Goal: Book appointment/travel/reservation

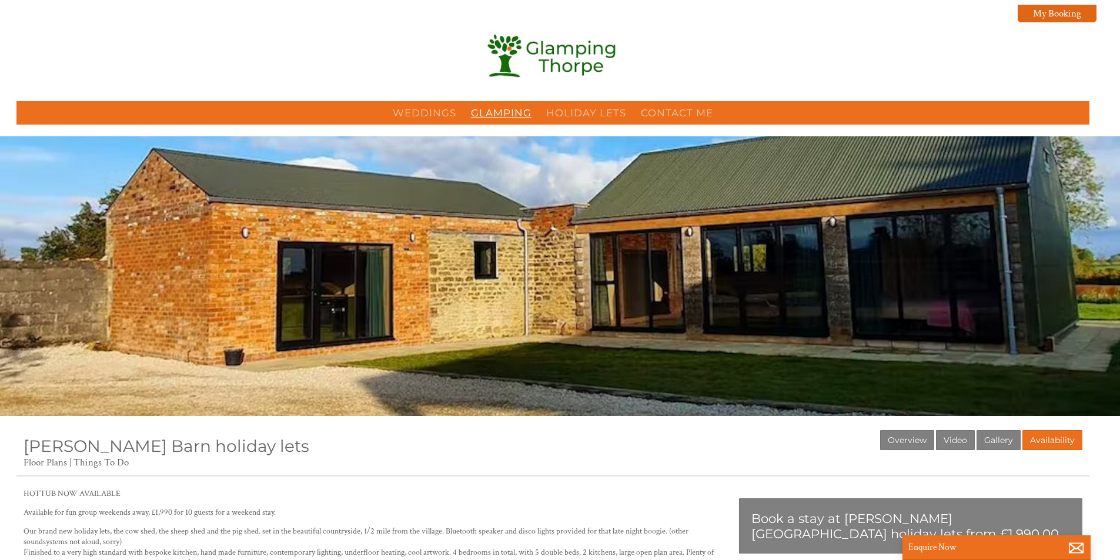
click at [515, 114] on link "Glamping" at bounding box center [501, 113] width 61 height 12
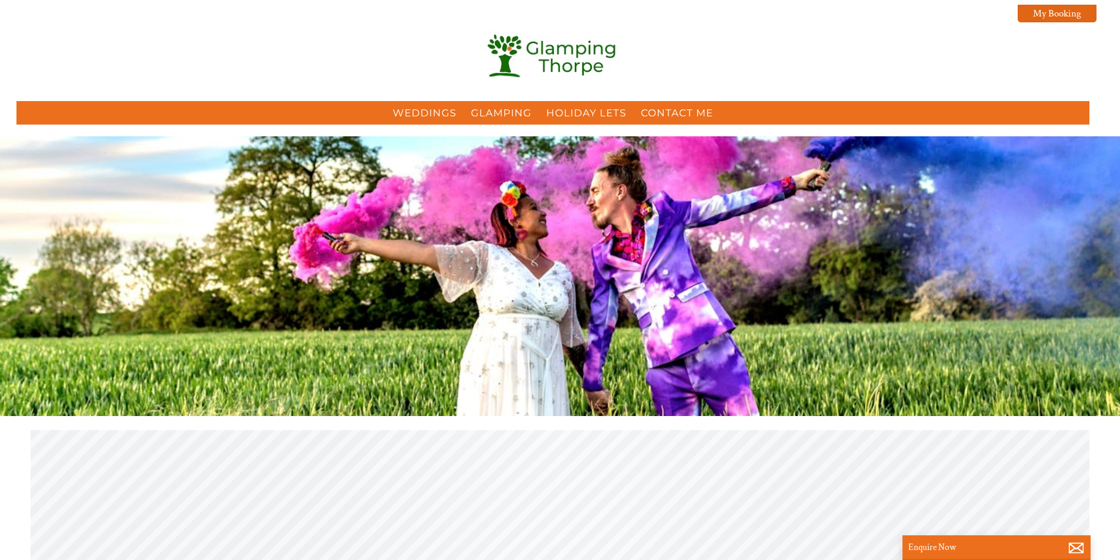
scroll to position [0, 11]
click at [566, 117] on link "Holiday Lets" at bounding box center [586, 113] width 80 height 12
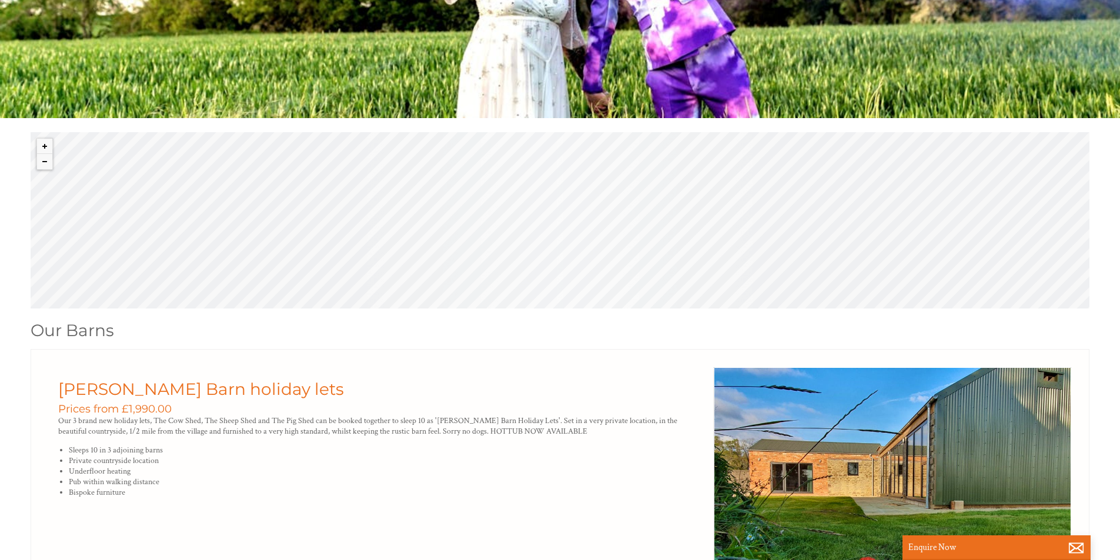
scroll to position [294, 0]
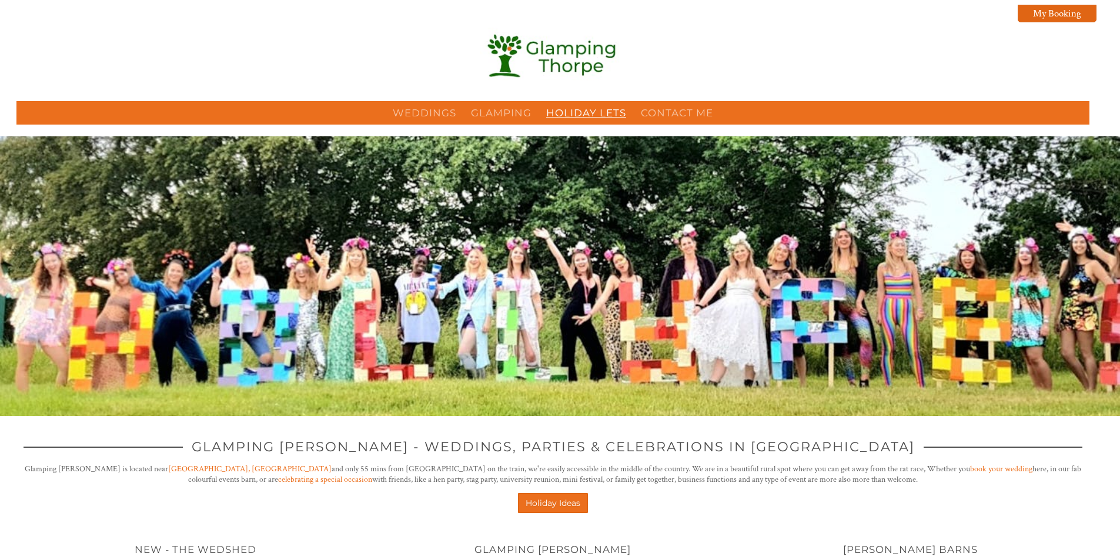
click at [605, 109] on link "Holiday Lets" at bounding box center [586, 113] width 80 height 12
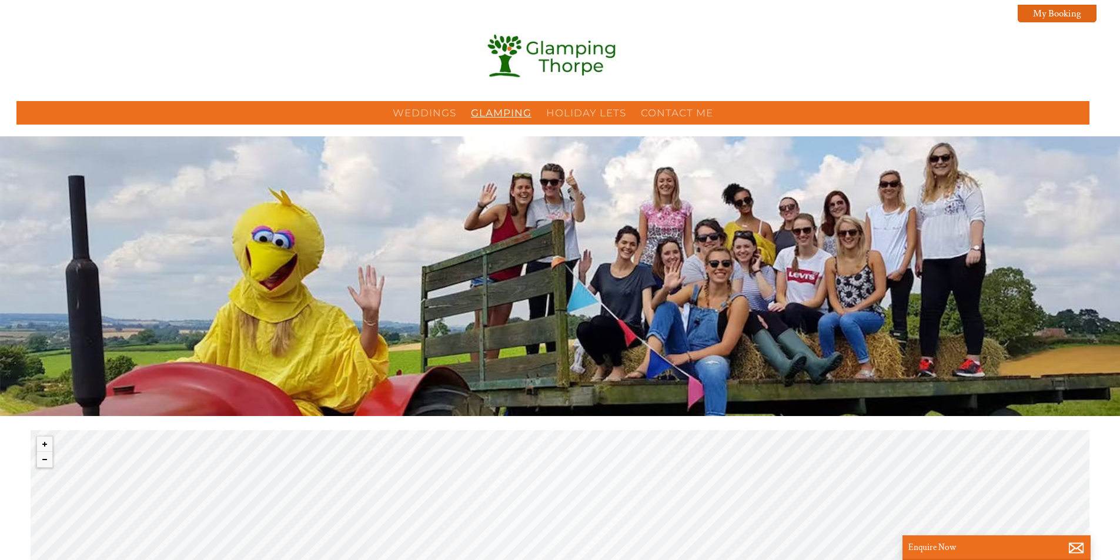
click at [482, 115] on link "Glamping" at bounding box center [501, 113] width 61 height 12
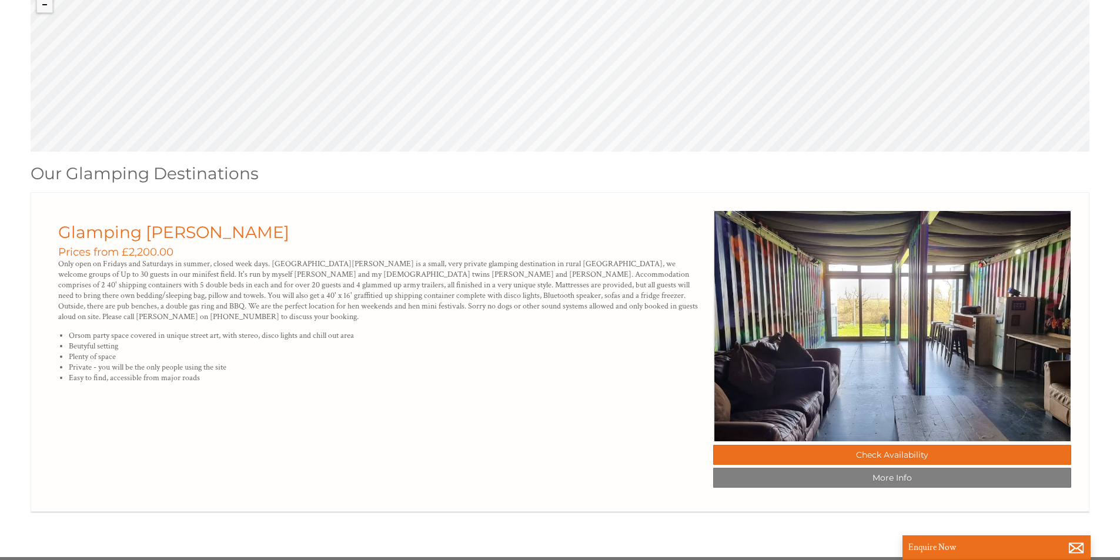
scroll to position [408, 0]
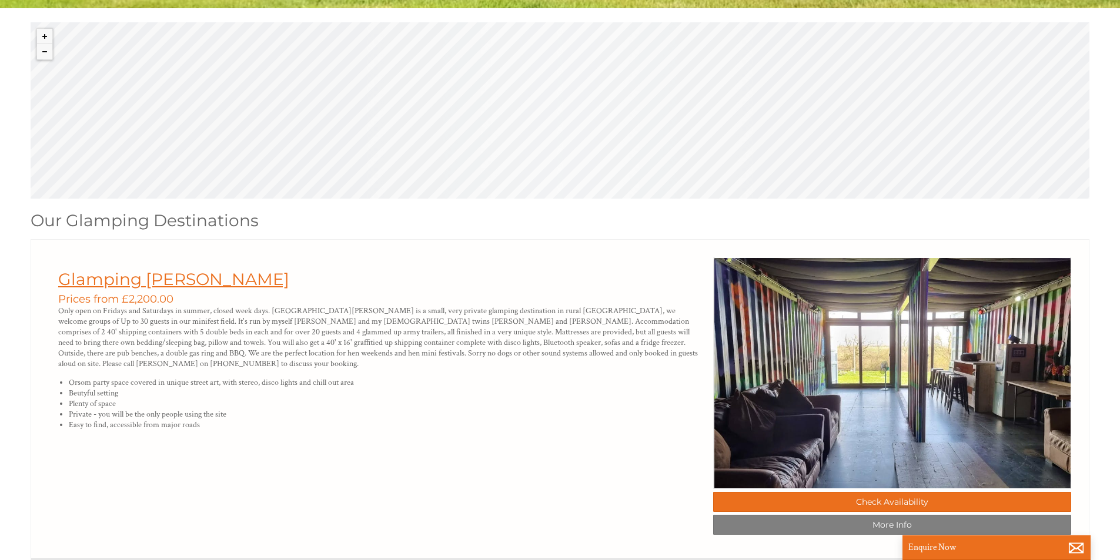
click at [126, 285] on link "Glamping [PERSON_NAME]" at bounding box center [173, 279] width 231 height 20
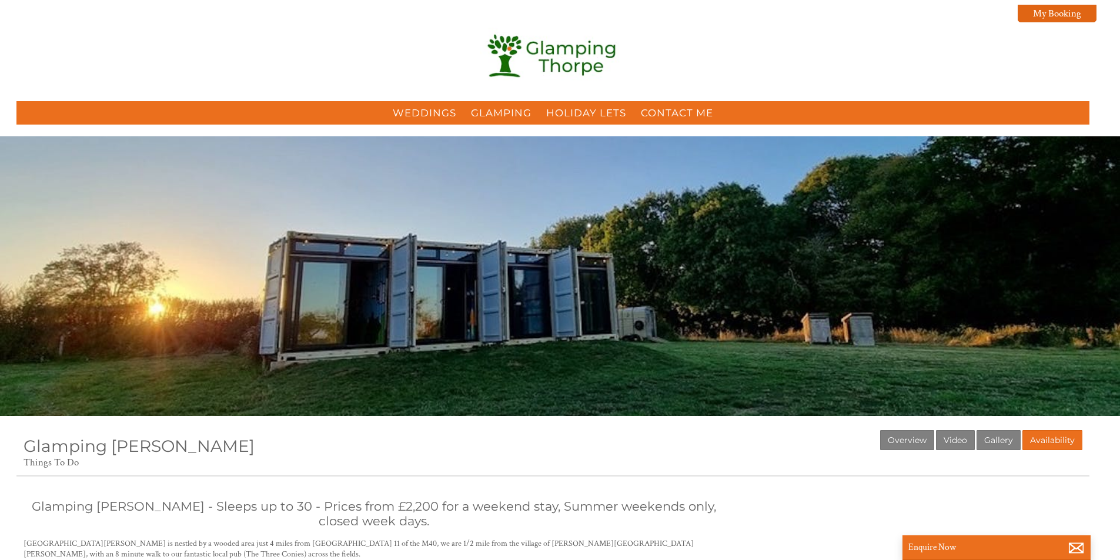
click at [510, 280] on div "Glamping [PERSON_NAME]" at bounding box center [560, 220] width 1120 height 169
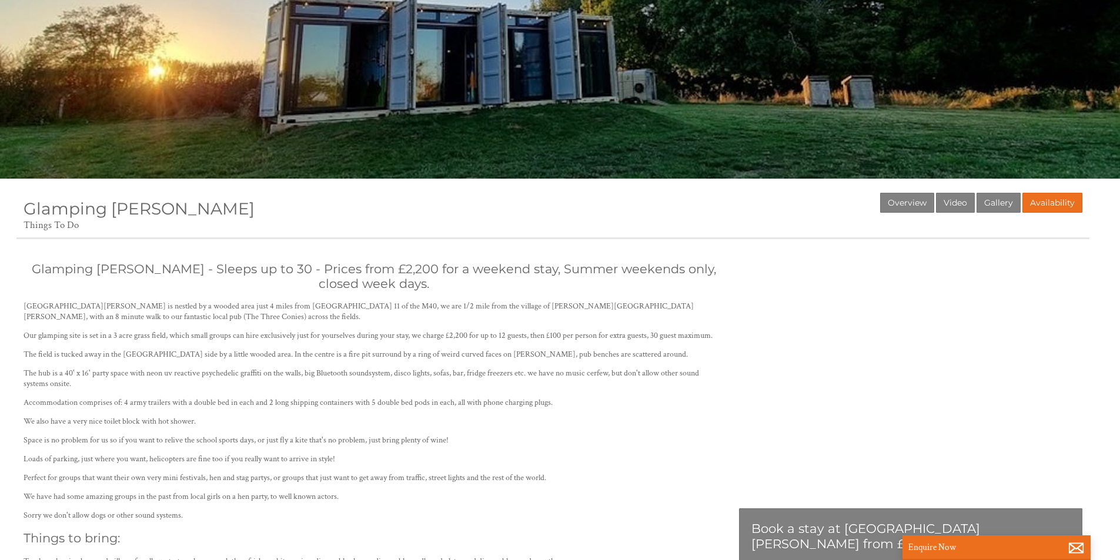
scroll to position [353, 0]
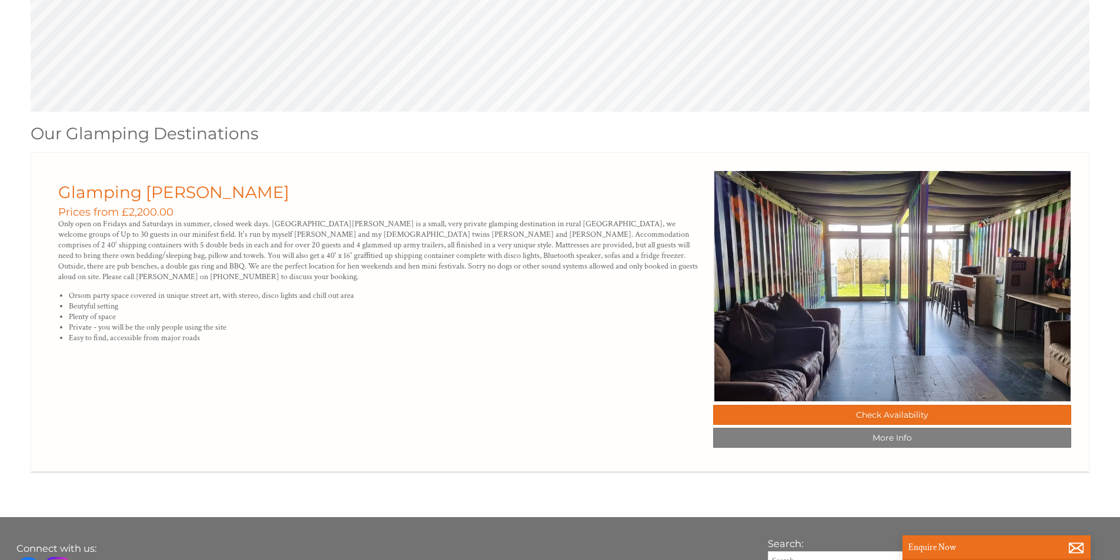
scroll to position [502, 0]
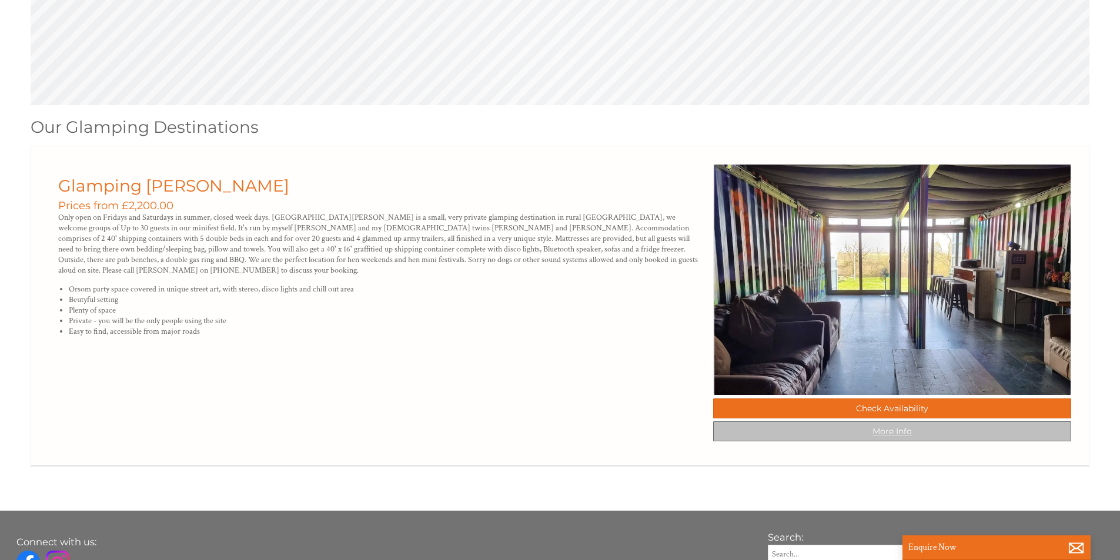
click at [869, 440] on link "More Info" at bounding box center [892, 432] width 358 height 20
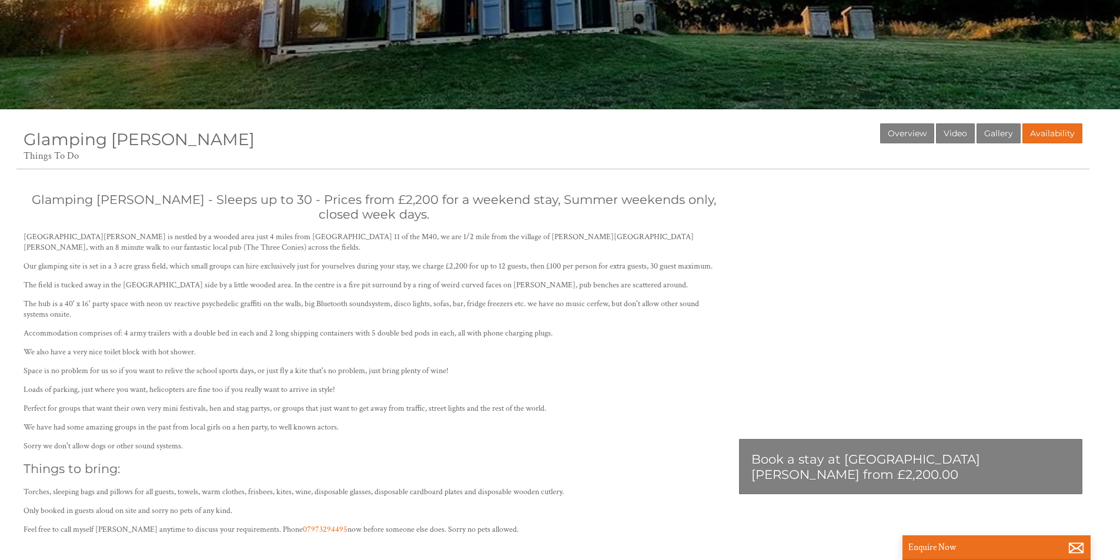
scroll to position [353, 0]
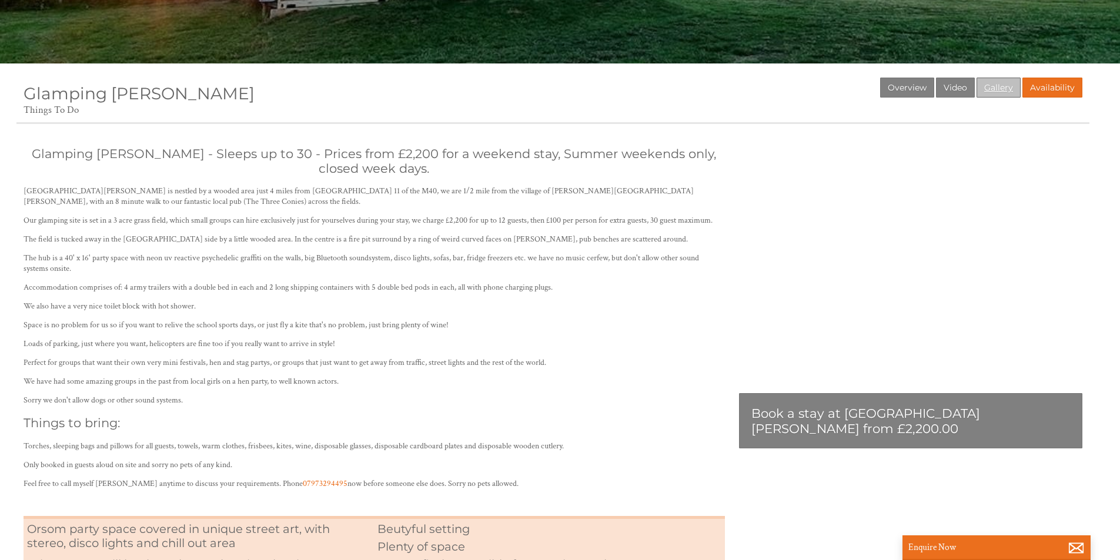
click at [988, 89] on link "Gallery" at bounding box center [999, 88] width 44 height 20
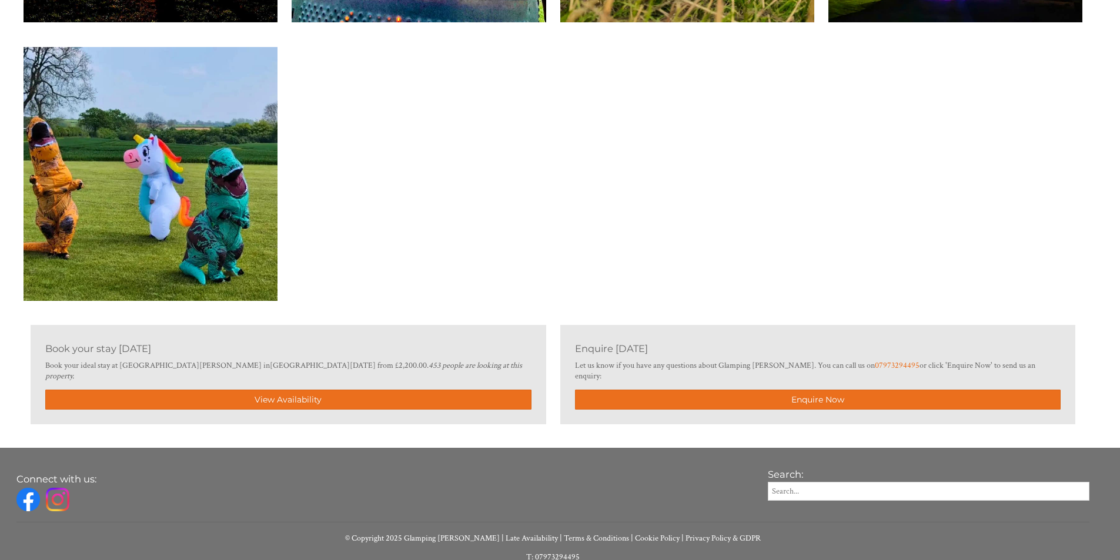
scroll to position [4352, 0]
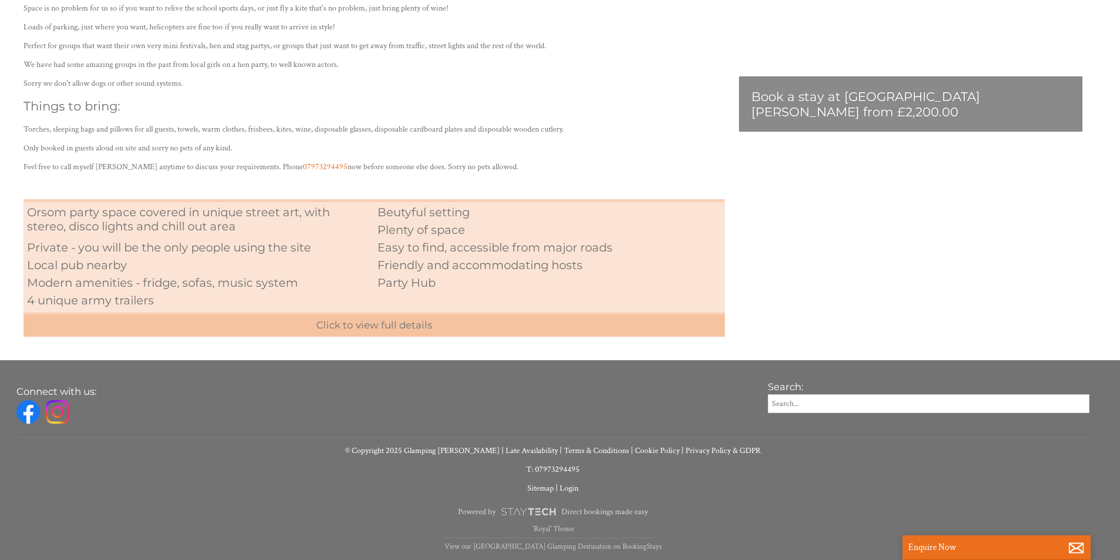
scroll to position [353, 0]
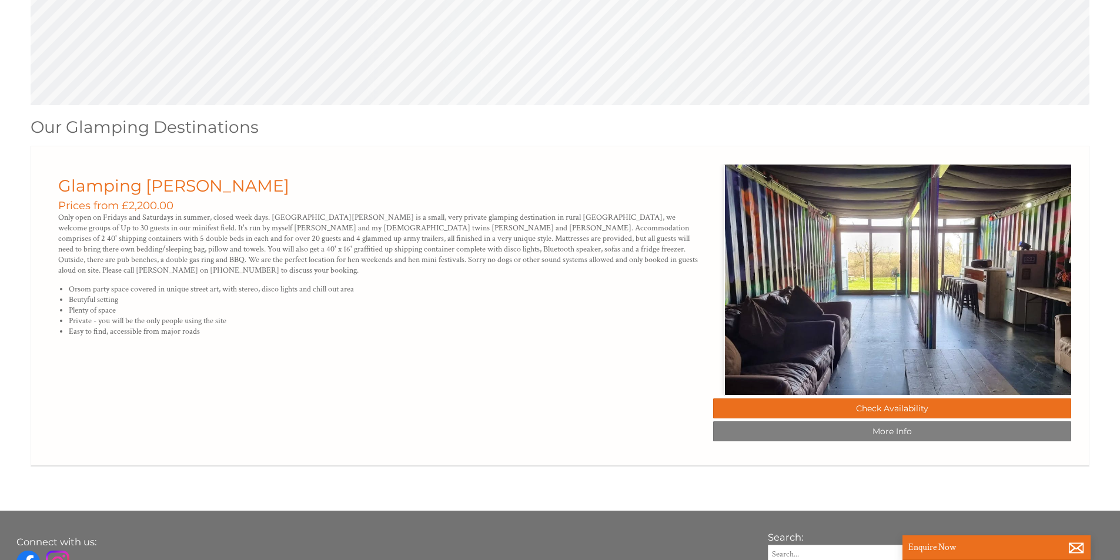
scroll to position [0, 11]
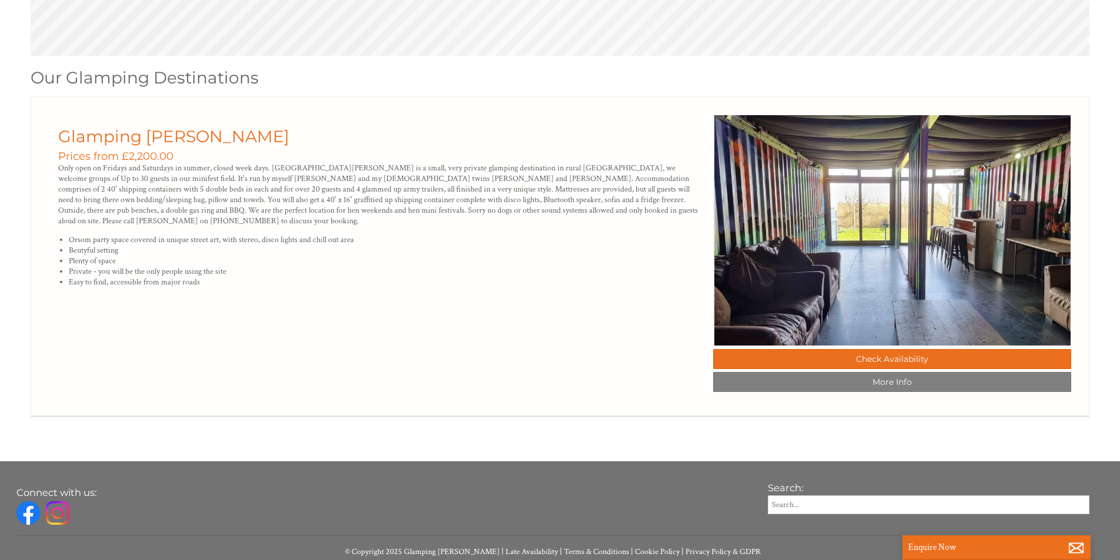
click at [496, 368] on div "© MapTiler © OpenStreetMap contributors Properties Glamping Destinations Our Gl…" at bounding box center [560, 158] width 1073 height 559
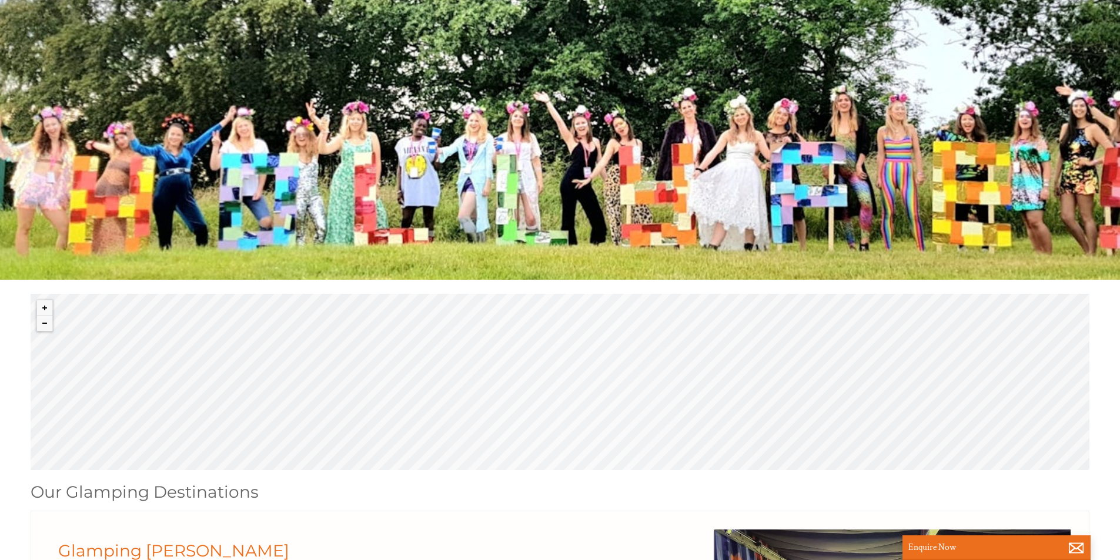
scroll to position [0, 0]
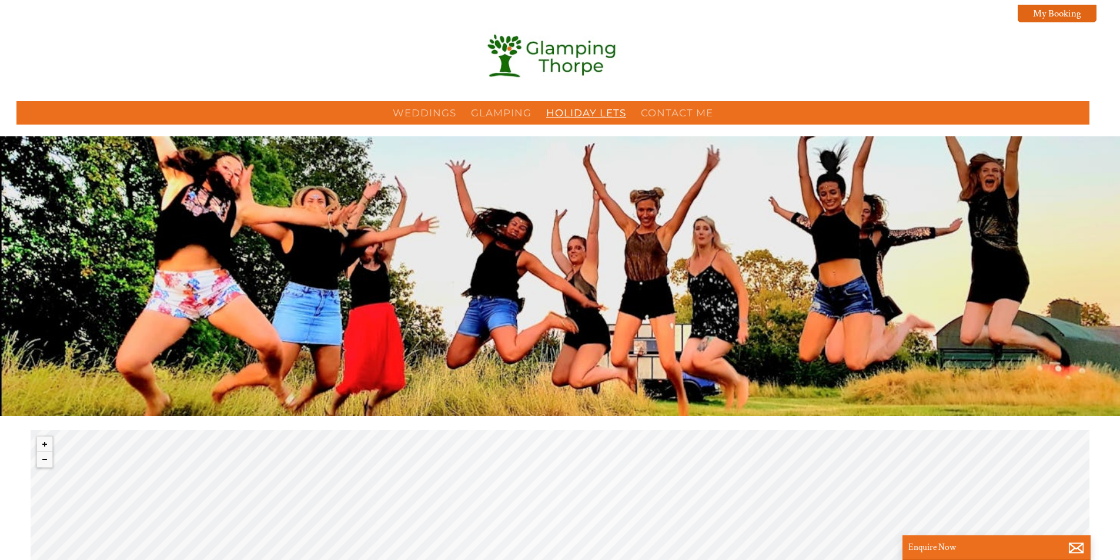
click at [579, 112] on link "Holiday Lets" at bounding box center [586, 113] width 80 height 12
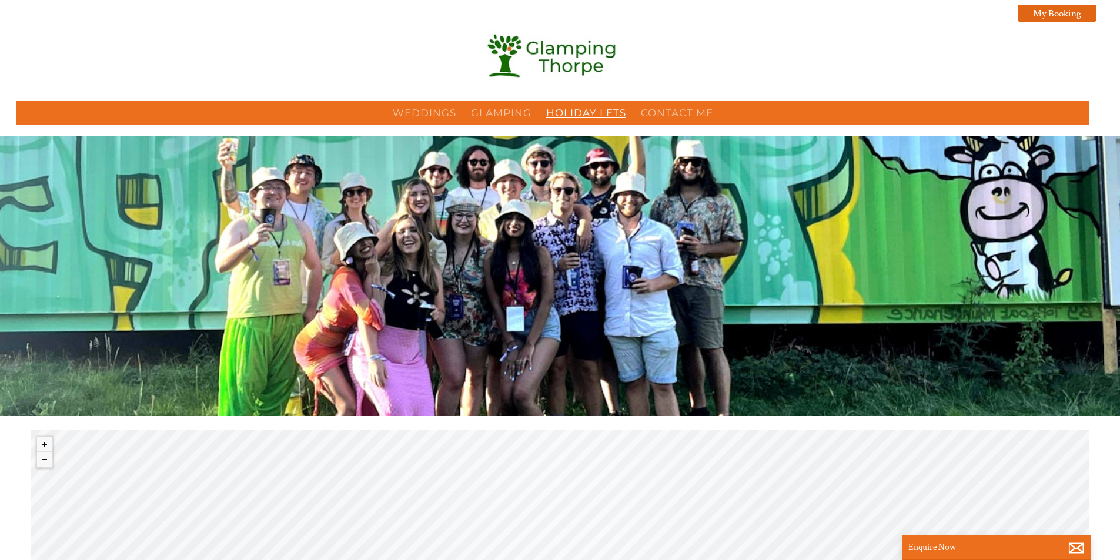
click at [598, 105] on li "Holiday Lets" at bounding box center [586, 113] width 87 height 19
click at [598, 118] on link "Holiday Lets" at bounding box center [586, 113] width 80 height 12
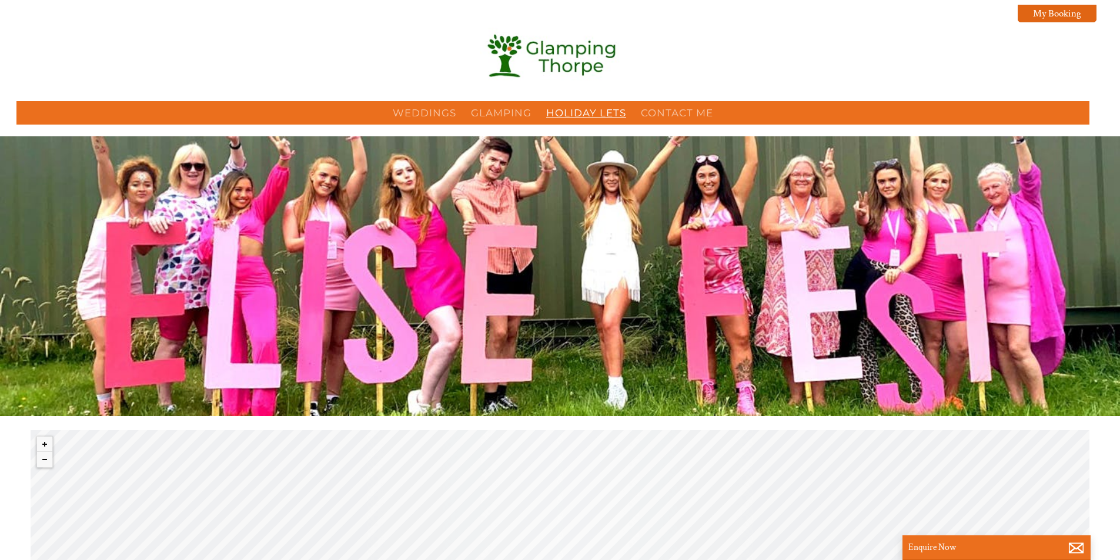
click at [580, 109] on link "Holiday Lets" at bounding box center [586, 113] width 80 height 12
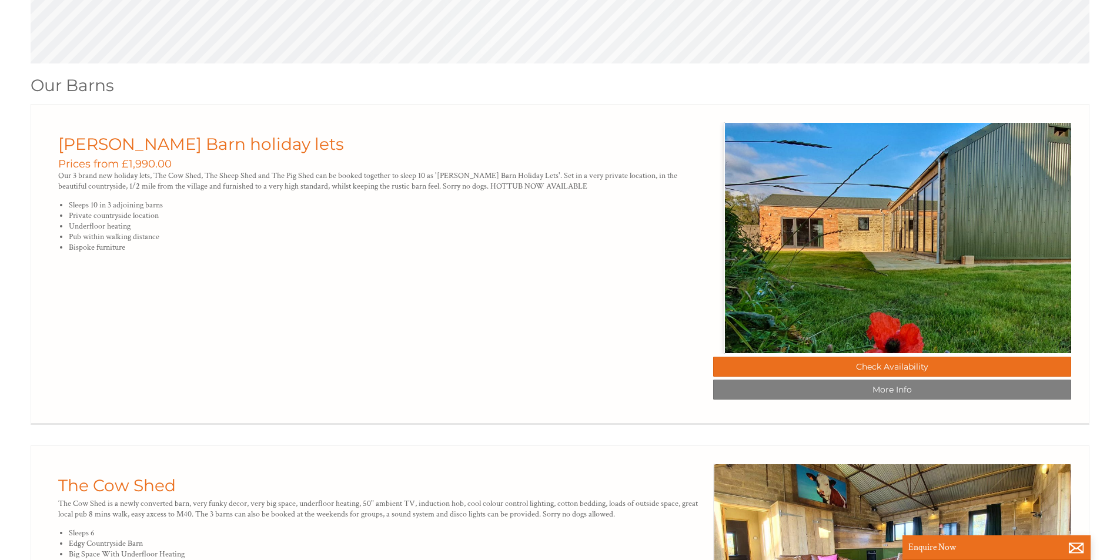
scroll to position [0, 11]
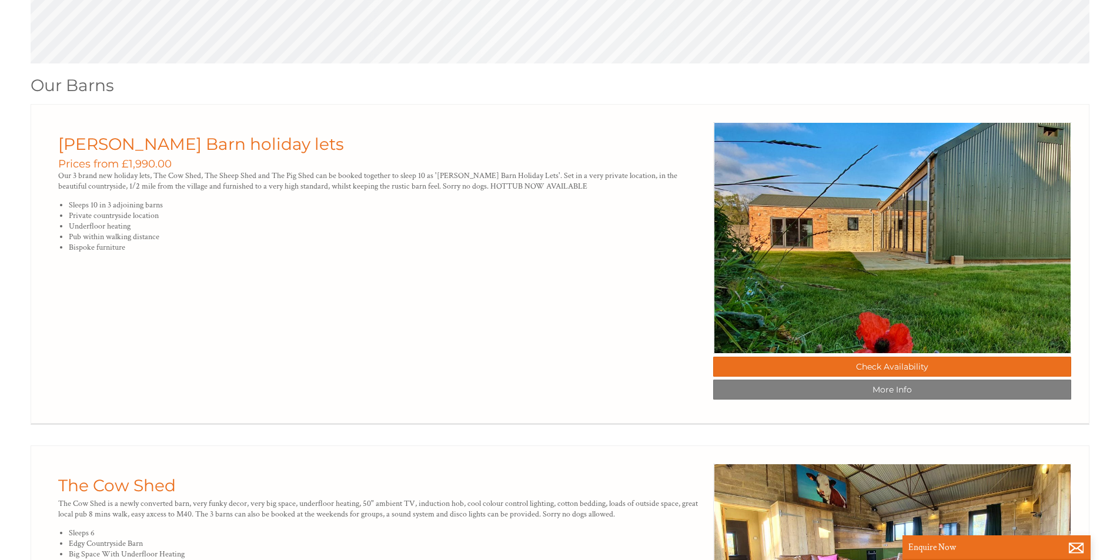
click at [613, 308] on div at bounding box center [560, 262] width 1023 height 281
click at [538, 425] on li at bounding box center [560, 264] width 1059 height 321
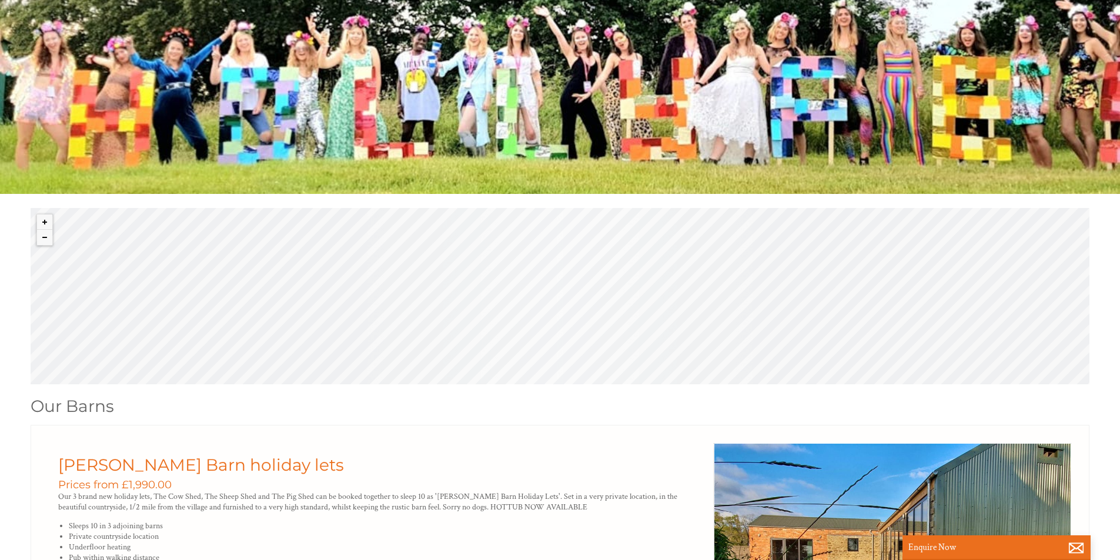
scroll to position [0, 0]
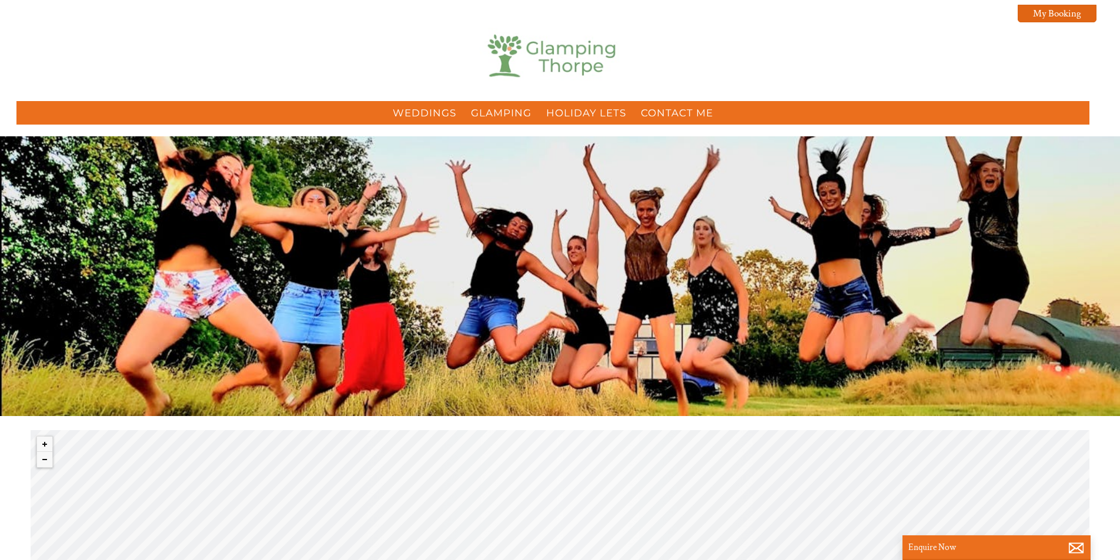
click at [508, 60] on img at bounding box center [553, 57] width 147 height 59
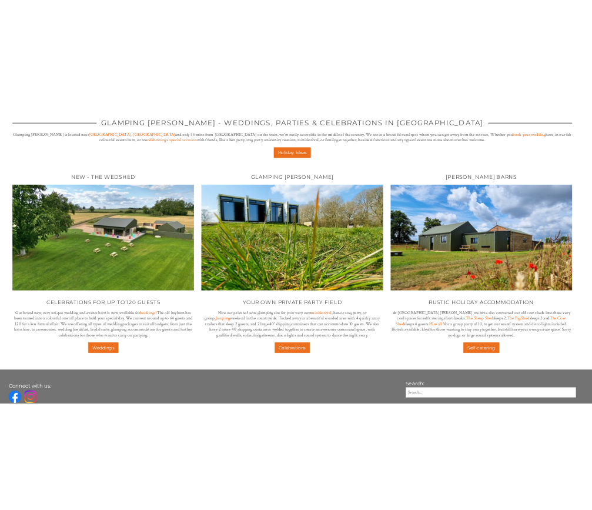
scroll to position [272, 0]
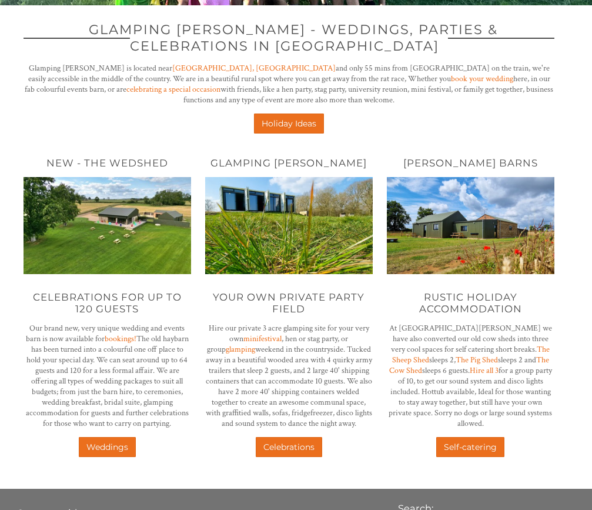
click at [462, 295] on h2 "Rustic holiday accommodation" at bounding box center [471, 303] width 168 height 24
click at [459, 439] on link "Self-catering" at bounding box center [470, 447] width 68 height 20
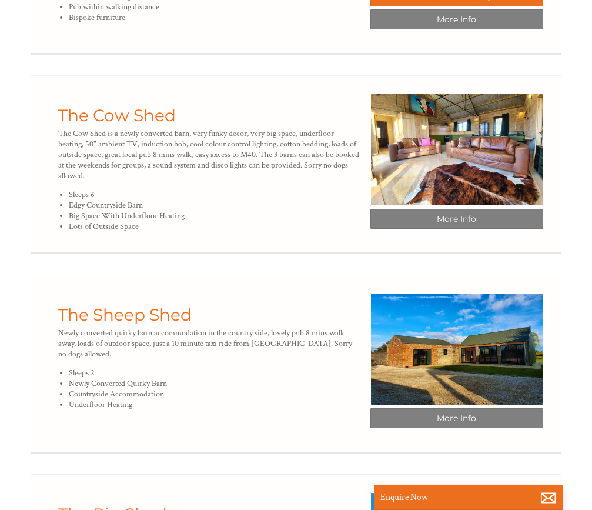
scroll to position [647, 0]
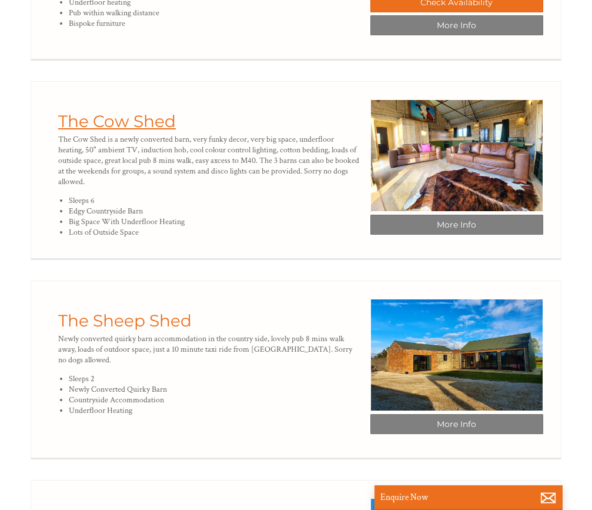
click at [118, 126] on link "The Cow Shed" at bounding box center [117, 121] width 118 height 20
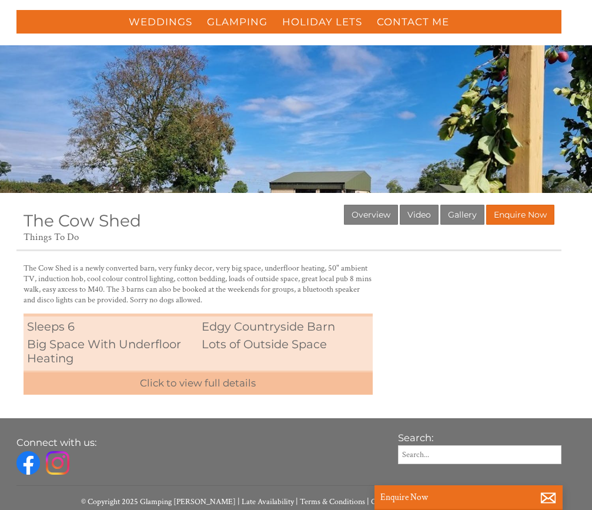
scroll to position [185, 0]
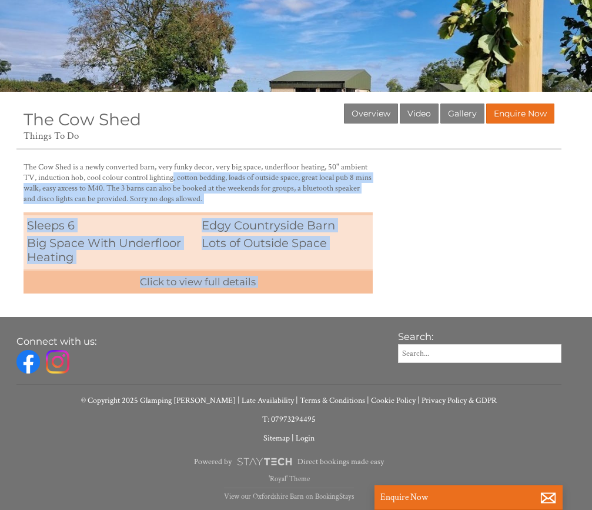
drag, startPoint x: 181, startPoint y: 175, endPoint x: 425, endPoint y: 178, distance: 244.1
click at [425, 178] on div "Properties The Cow Shed Overview Video Gallery Enquire Now Things To Do The Cow…" at bounding box center [288, 199] width 545 height 190
click at [421, 187] on div "Properties The Cow Shed Overview Video Gallery Enquire Now Things To Do The Cow…" at bounding box center [288, 199] width 545 height 190
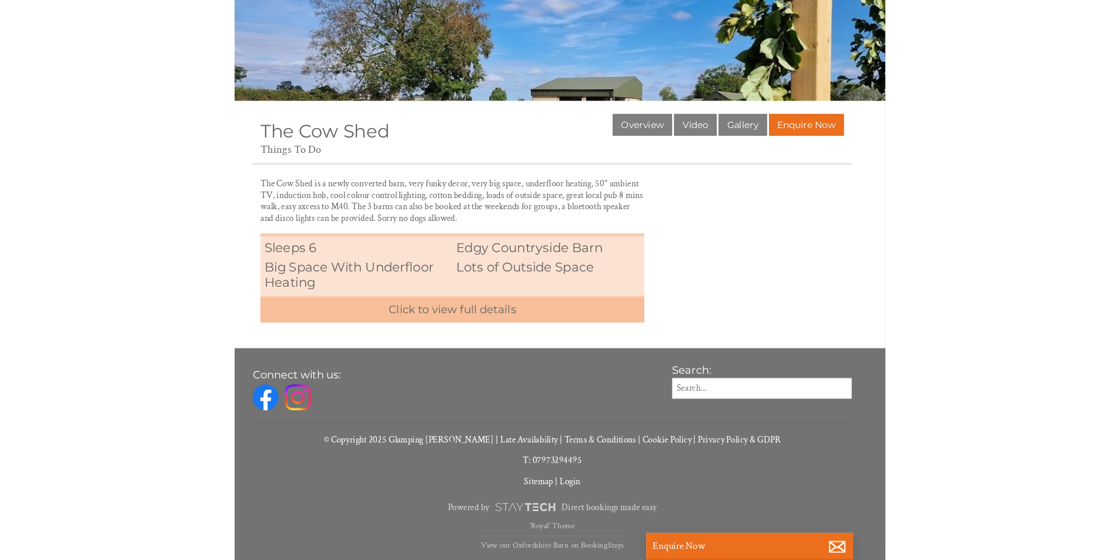
scroll to position [248, 0]
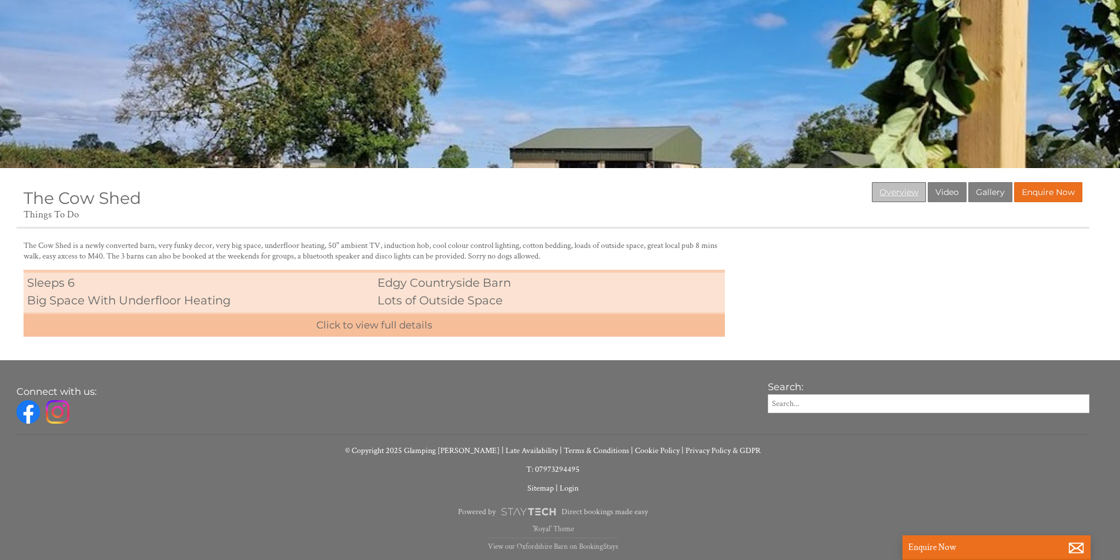
click at [923, 186] on link "Overview" at bounding box center [899, 192] width 54 height 20
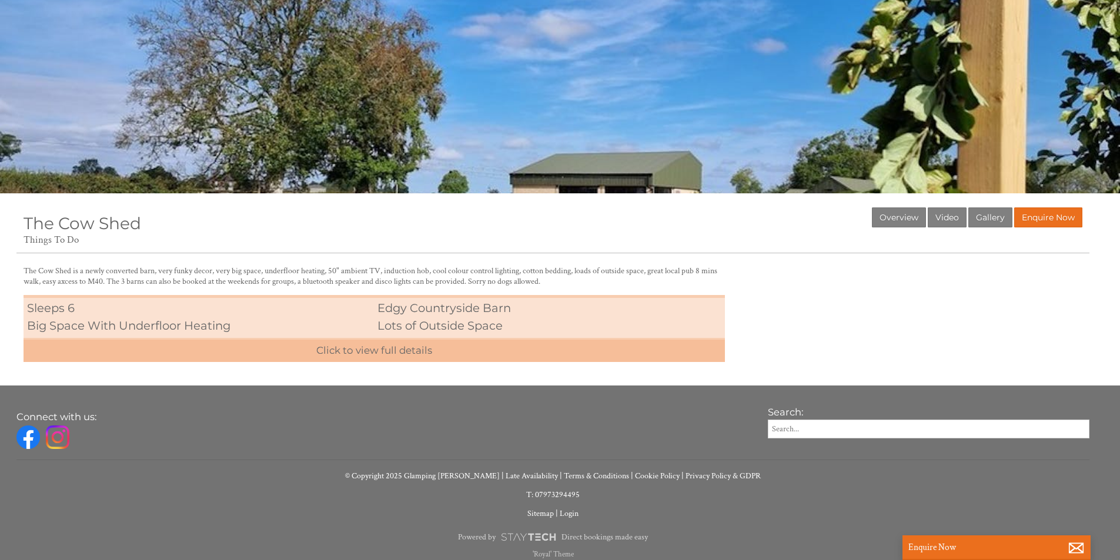
scroll to position [235, 0]
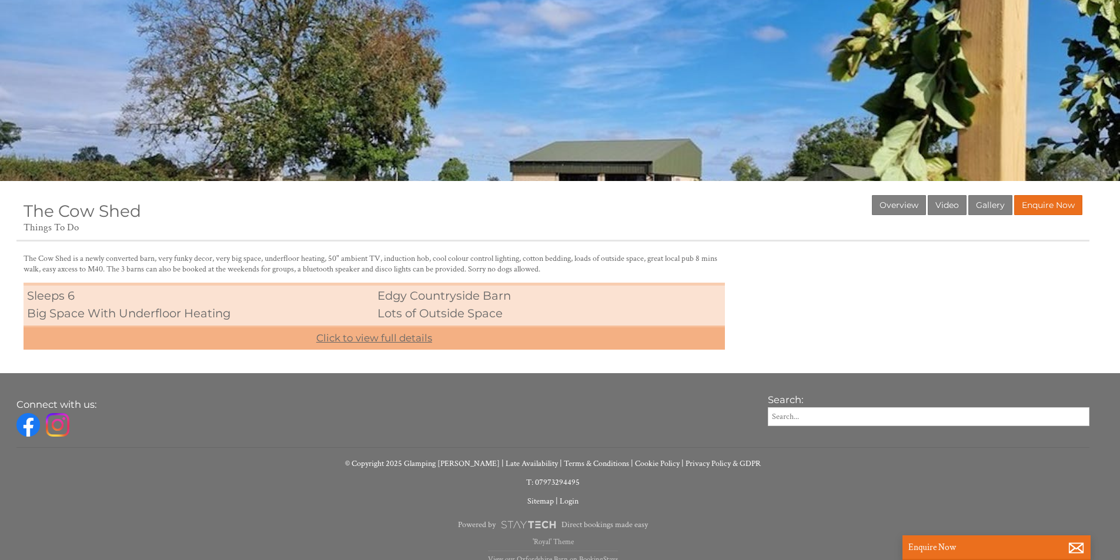
click at [456, 348] on link "Click to view full details" at bounding box center [375, 338] width 702 height 24
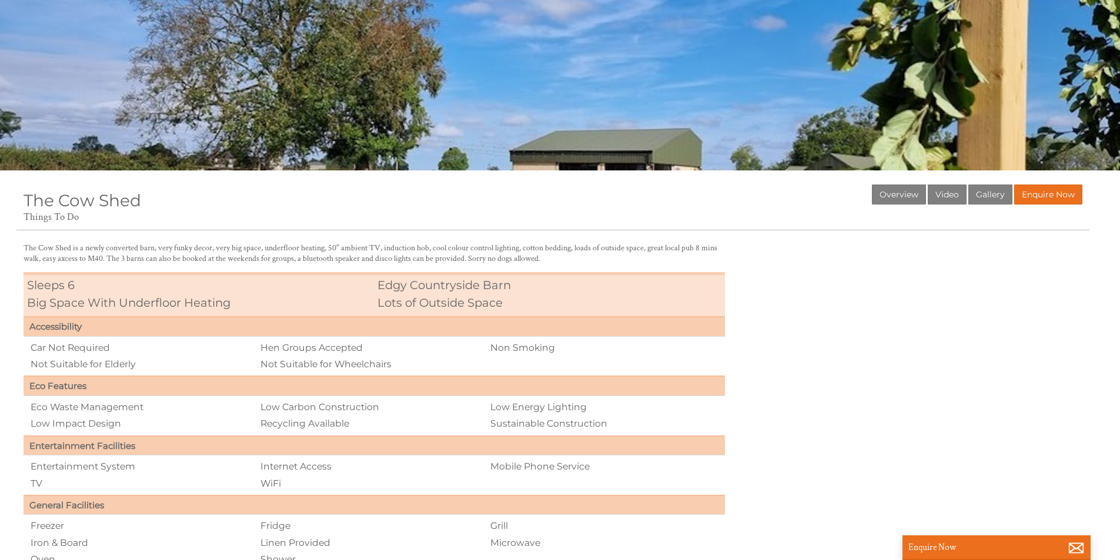
scroll to position [118, 0]
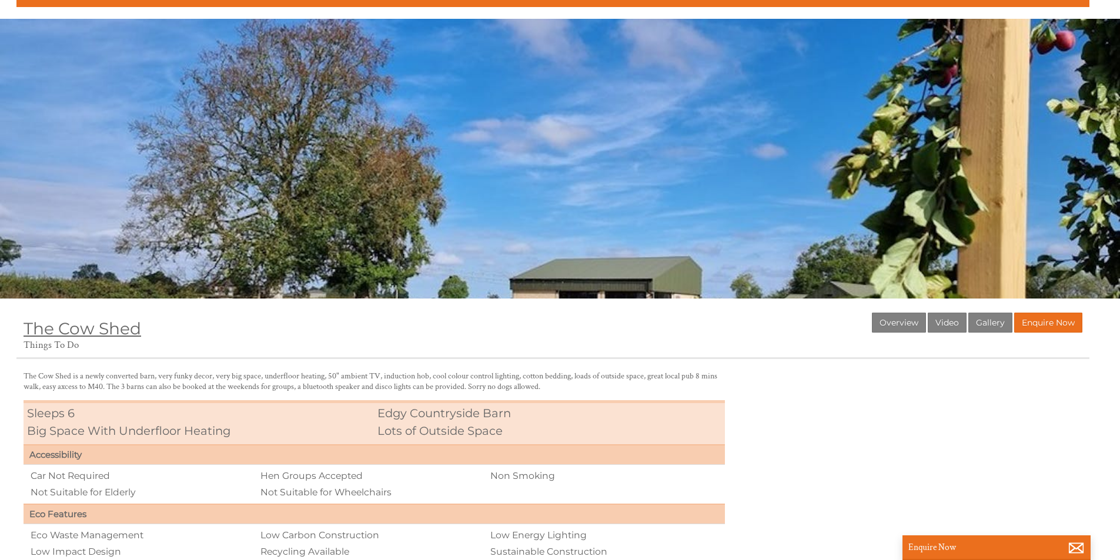
click at [89, 330] on span "The Cow Shed" at bounding box center [83, 329] width 118 height 20
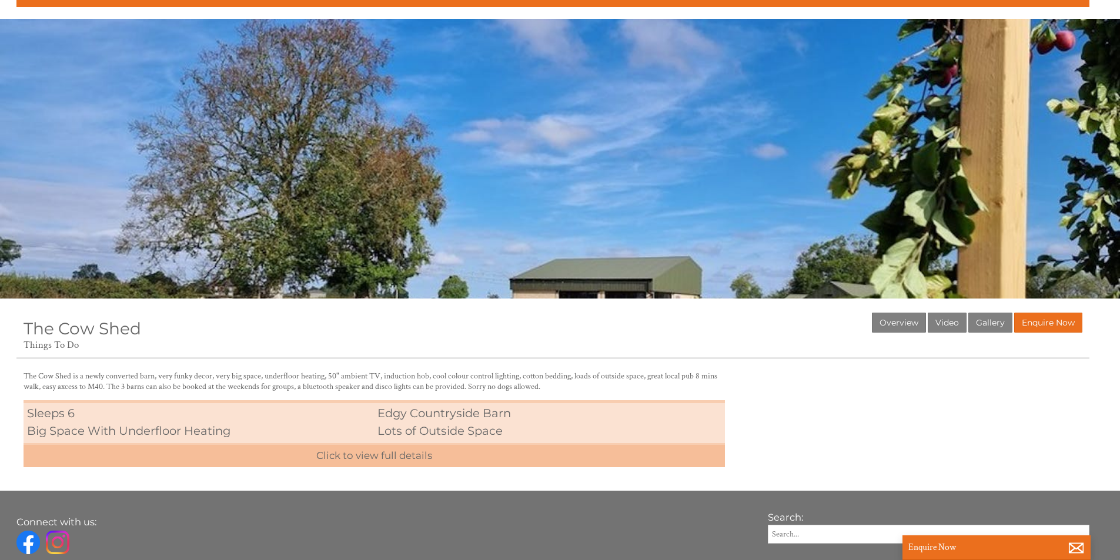
scroll to position [0, 0]
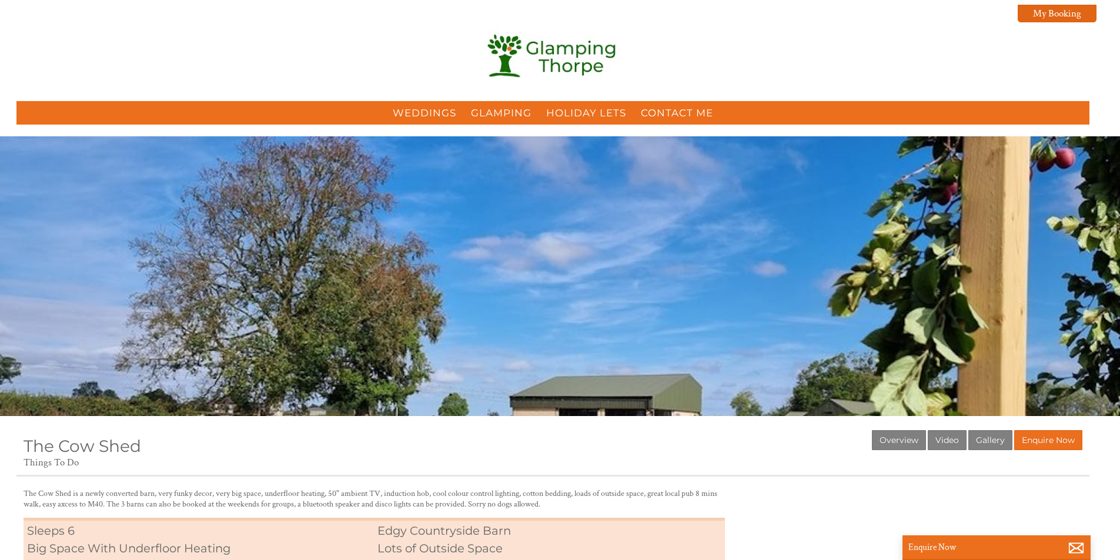
click at [367, 238] on div "The Cow Shed The Cow Shed is a newly converted barn, very funky decor, very big…" at bounding box center [560, 220] width 1120 height 169
click at [1069, 443] on link "Enquire Now" at bounding box center [1049, 441] width 68 height 20
click at [1002, 447] on link "Gallery" at bounding box center [991, 441] width 44 height 20
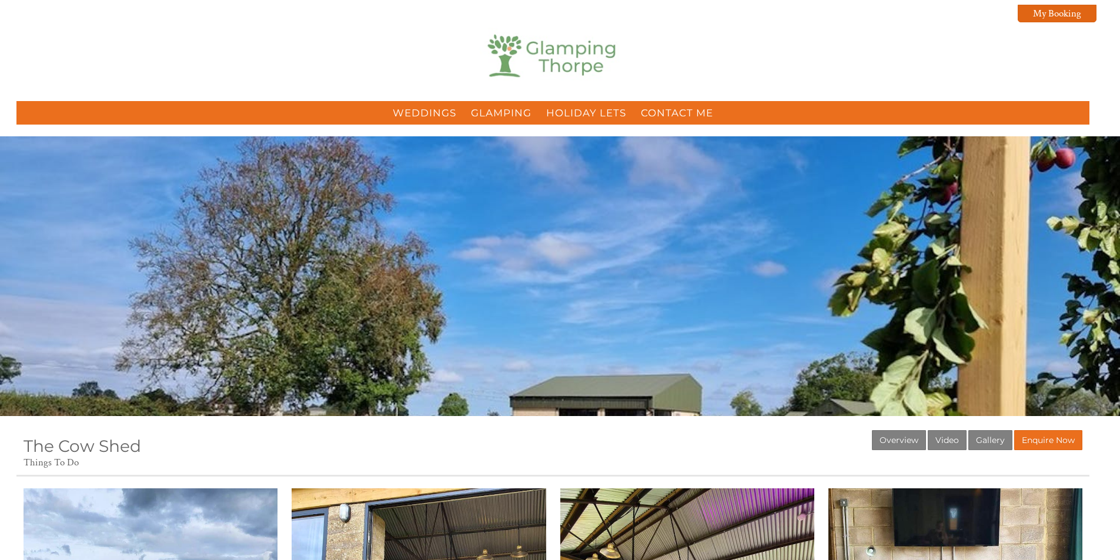
click at [622, 65] on img at bounding box center [553, 57] width 147 height 59
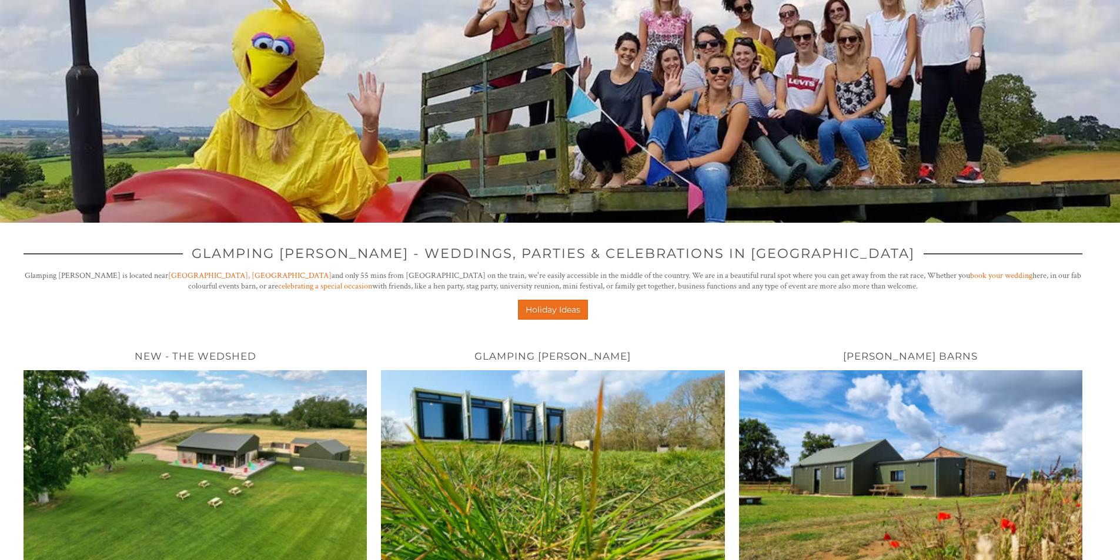
scroll to position [65, 0]
